Goal: Check status: Check status

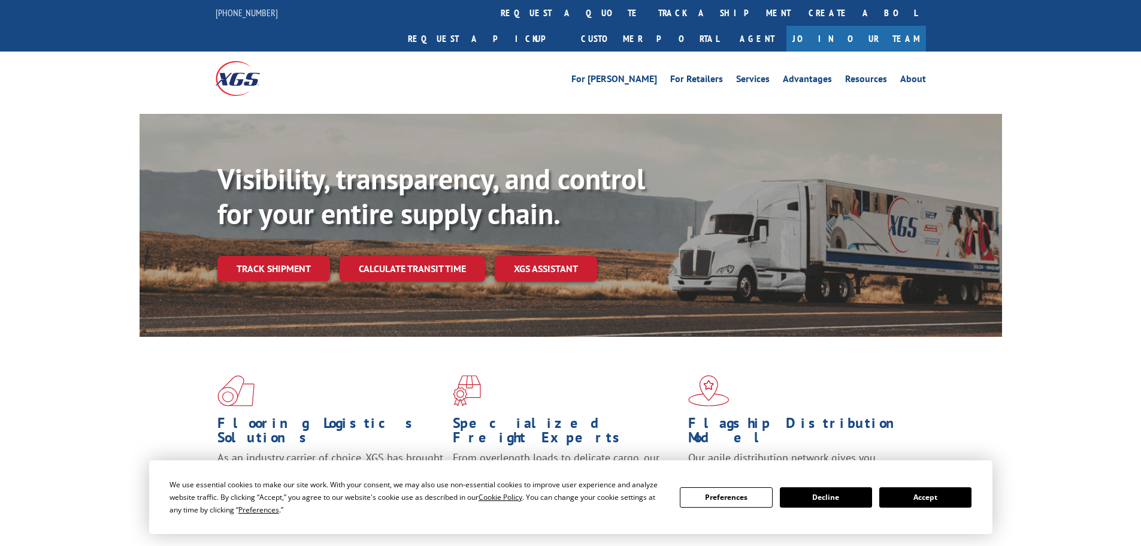
click at [285, 262] on div "Visibility, transparency, and control for your entire supply chain. Track shipm…" at bounding box center [609, 245] width 785 height 167
click at [284, 256] on link "Track shipment" at bounding box center [273, 268] width 113 height 25
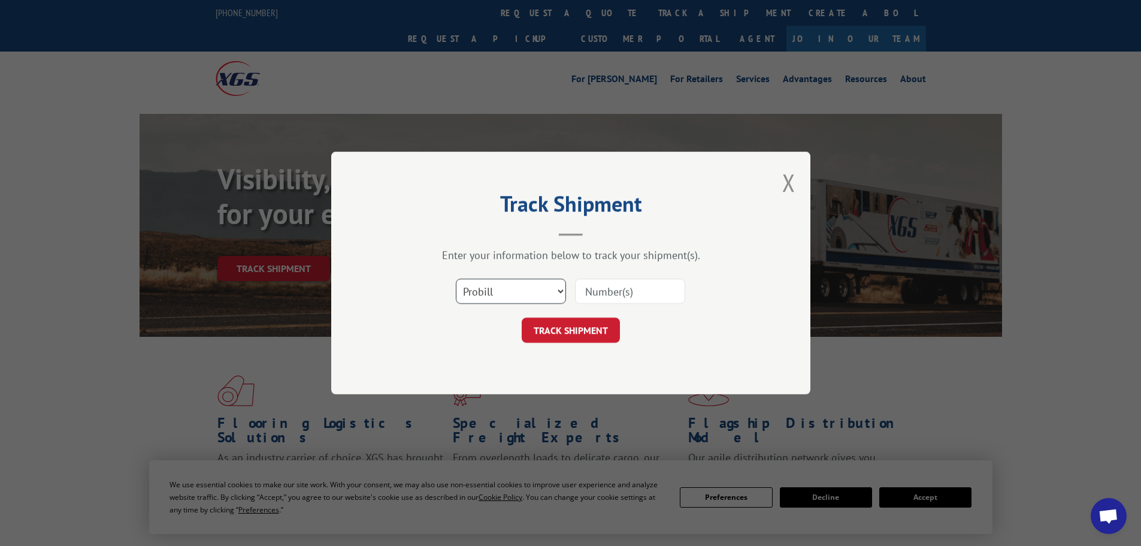
click at [531, 285] on select "Select category... Probill BOL PO" at bounding box center [511, 291] width 110 height 25
select select "bol"
click at [456, 279] on select "Select category... Probill BOL PO" at bounding box center [511, 291] width 110 height 25
click at [619, 286] on input at bounding box center [630, 291] width 110 height 25
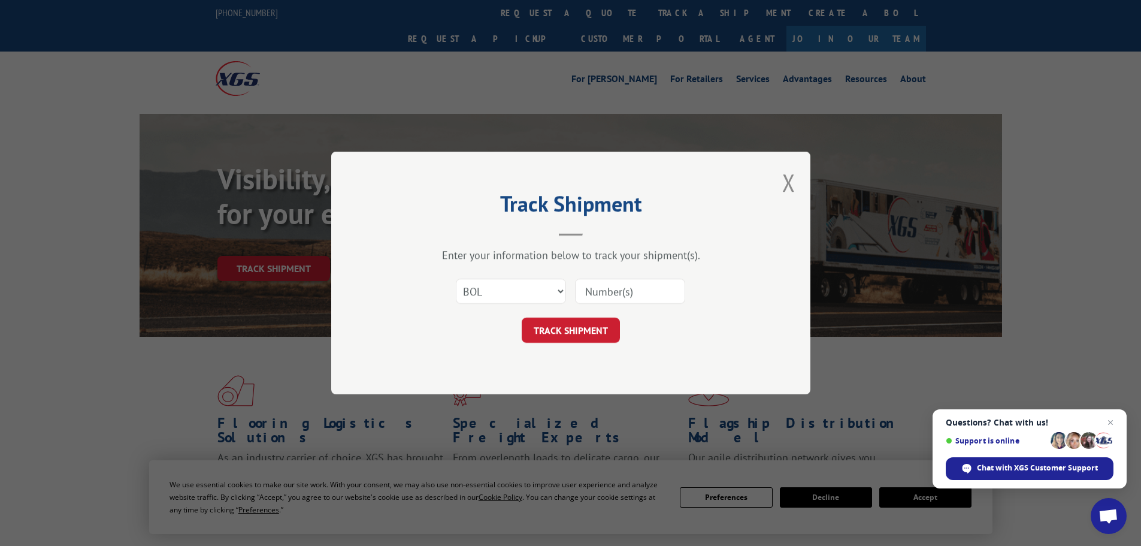
paste input "5460542"
type input "5460542"
click at [572, 318] on button "TRACK SHIPMENT" at bounding box center [571, 329] width 98 height 25
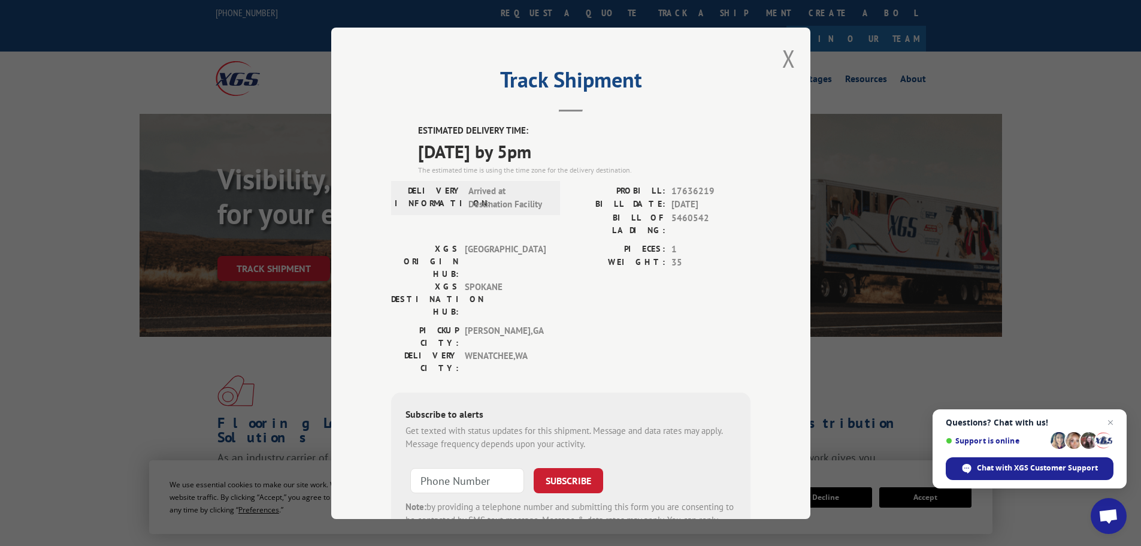
drag, startPoint x: 577, startPoint y: 152, endPoint x: 404, endPoint y: 132, distance: 174.2
click at [404, 132] on div "ESTIMATED DELIVERY TIME: [DATE] by 5pm The estimated time is using the time zon…" at bounding box center [570, 339] width 359 height 431
copy div "ESTIMATED DELIVERY TIME: [DATE] by 5pm"
